Goal: Download file/media

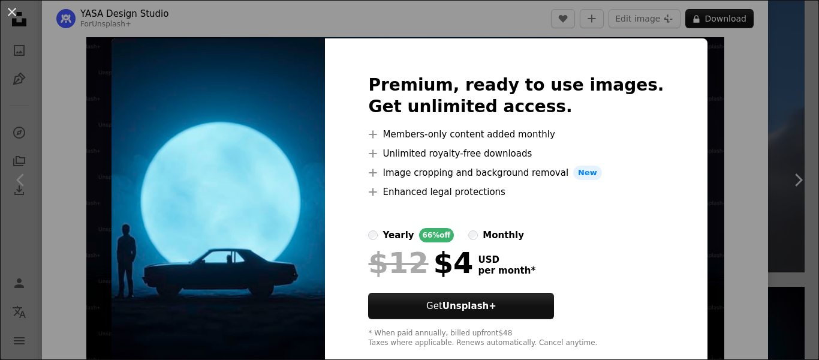
click at [155, 312] on img at bounding box center [218, 210] width 213 height 345
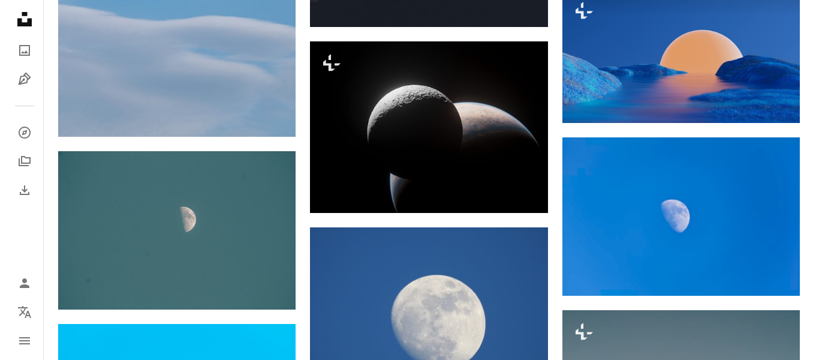
scroll to position [13266, 0]
